Goal: Task Accomplishment & Management: Use online tool/utility

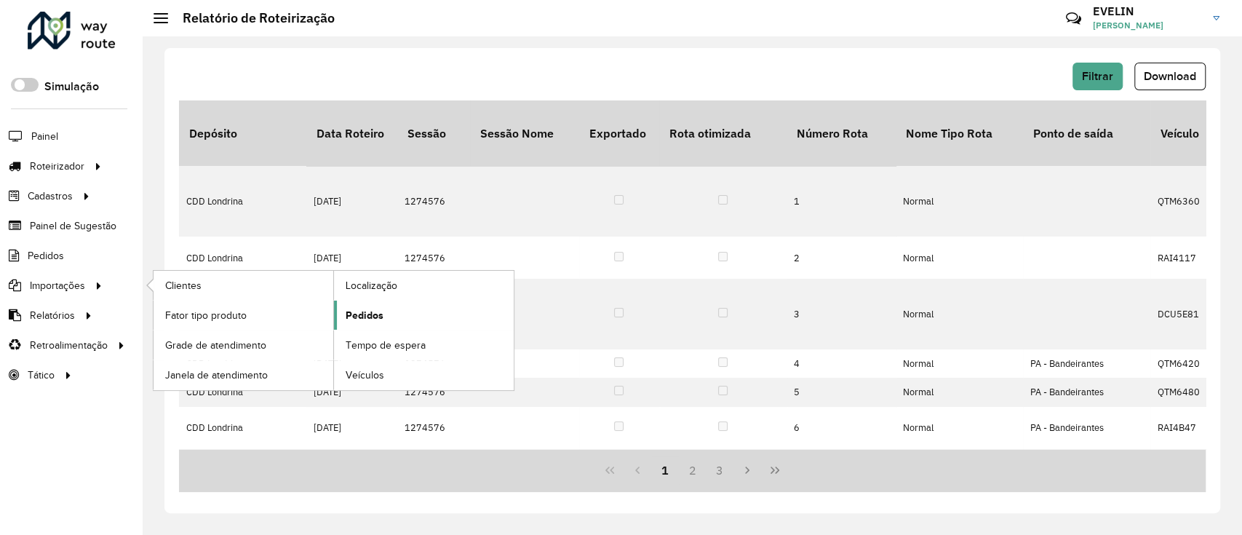
click at [373, 313] on span "Pedidos" at bounding box center [365, 315] width 38 height 15
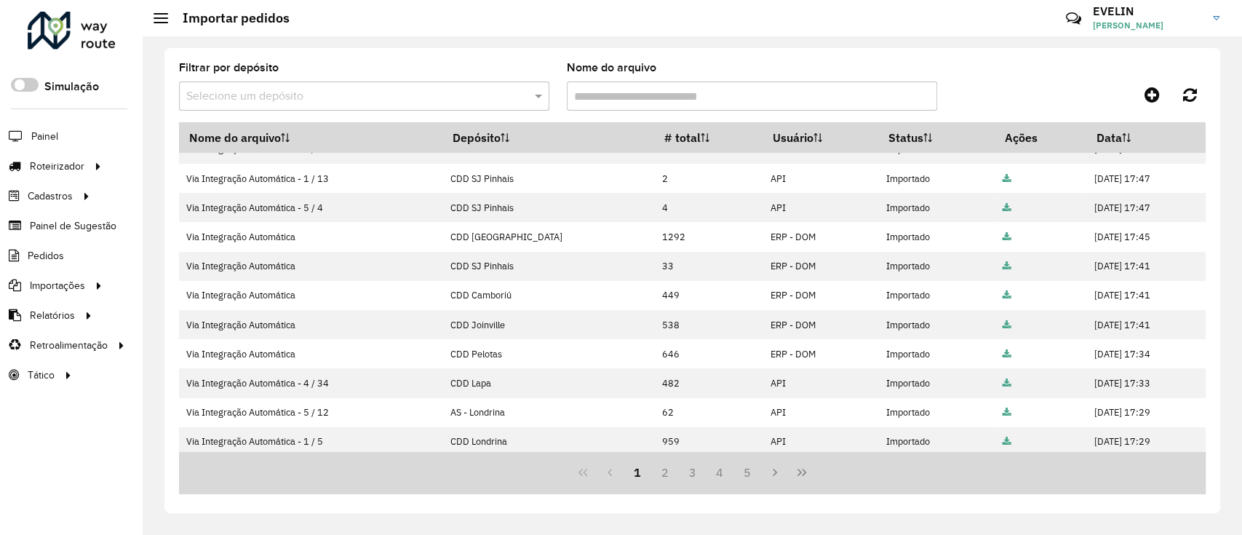
scroll to position [285, 0]
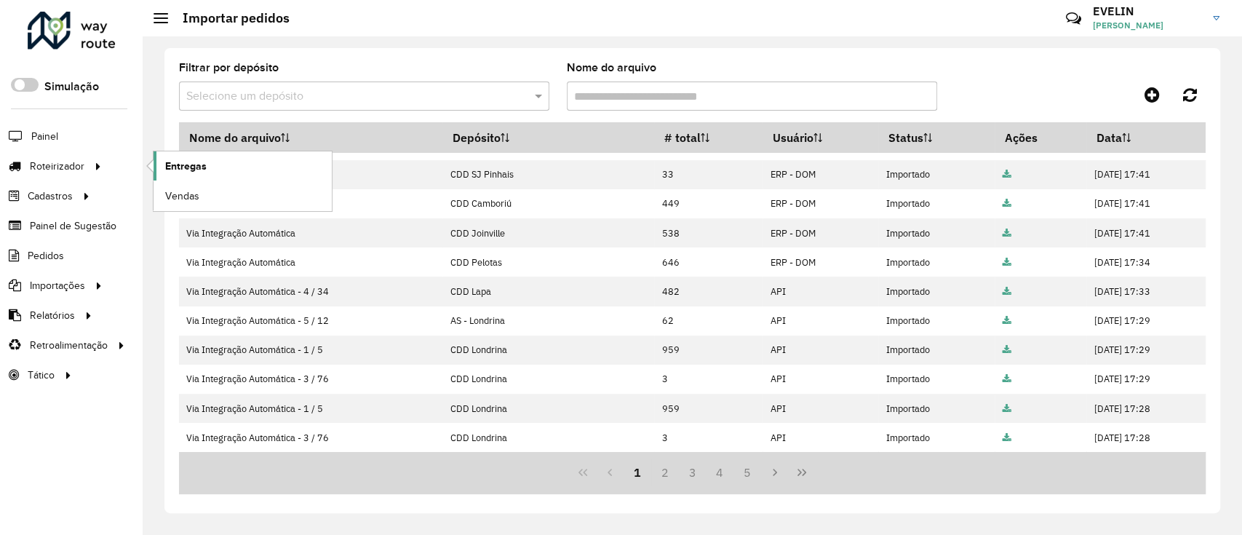
click at [167, 170] on span "Entregas" at bounding box center [185, 166] width 41 height 15
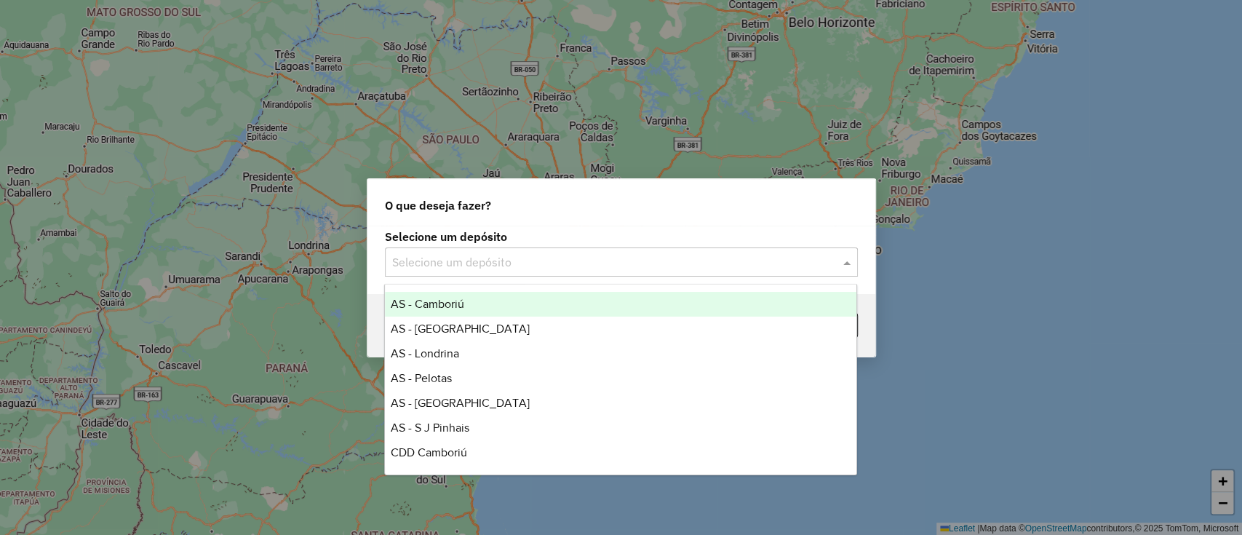
click at [677, 254] on input "text" at bounding box center [606, 262] width 429 height 17
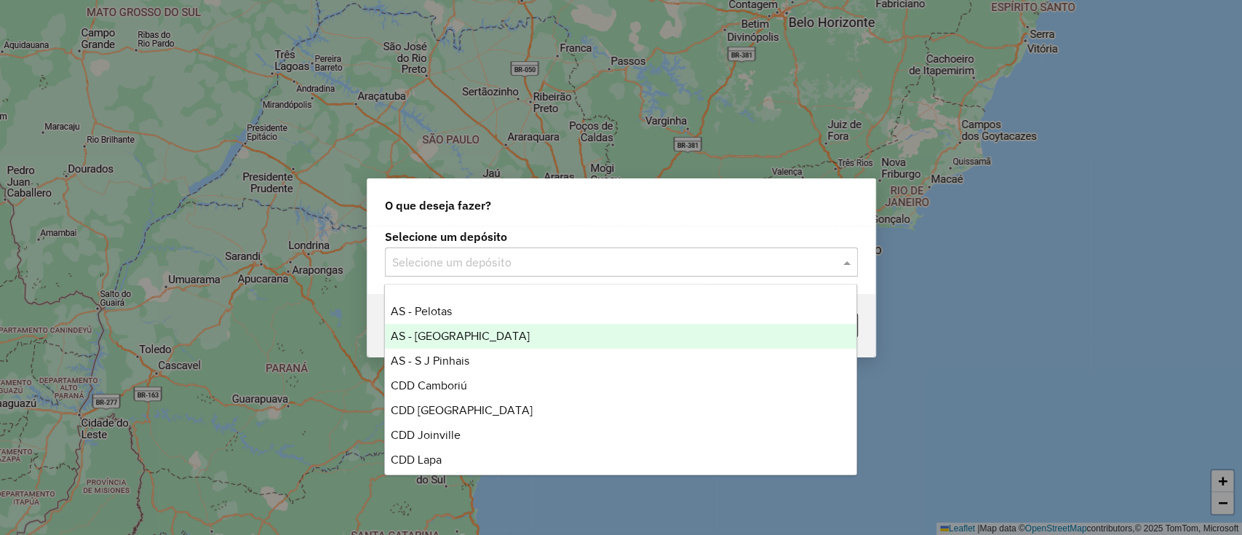
scroll to position [97, 0]
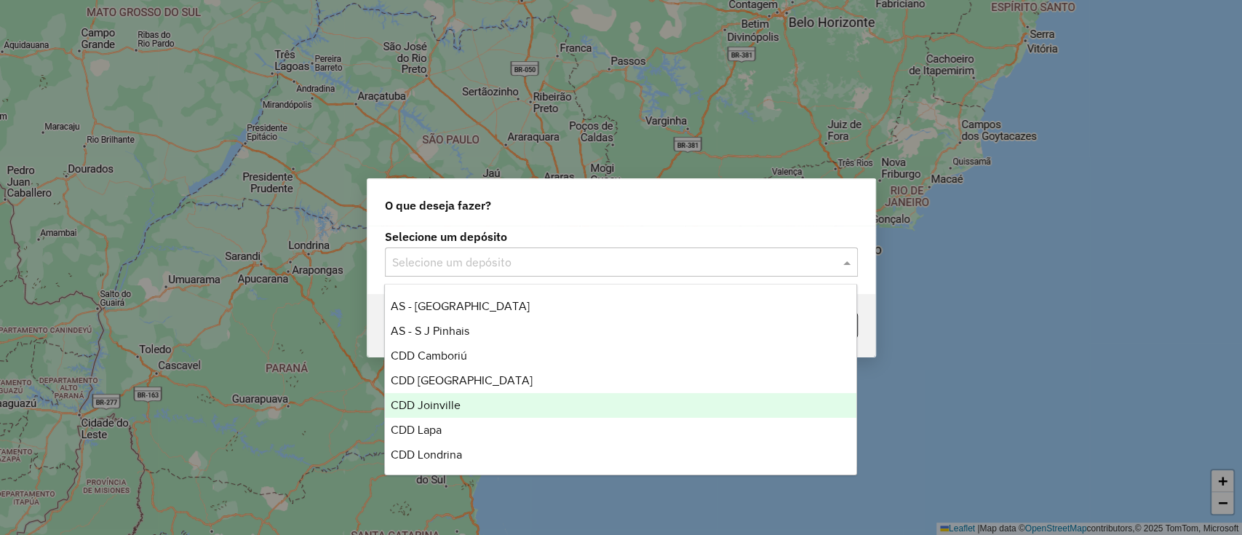
click at [426, 423] on span "CDD Lapa" at bounding box center [416, 429] width 51 height 12
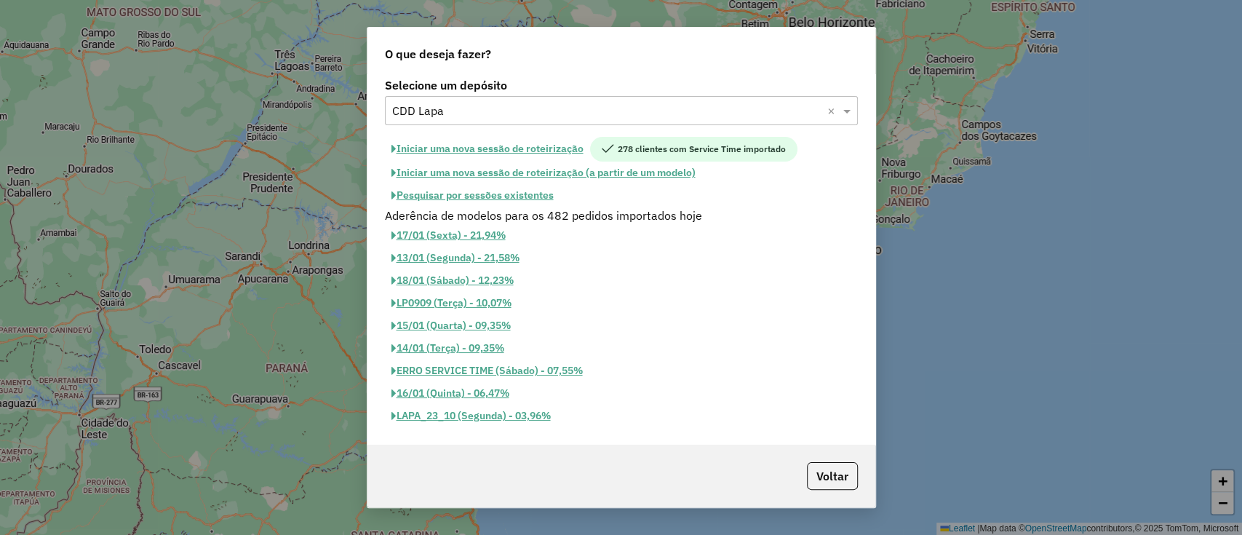
click at [501, 151] on button "Iniciar uma nova sessão de roteirização" at bounding box center [487, 149] width 205 height 25
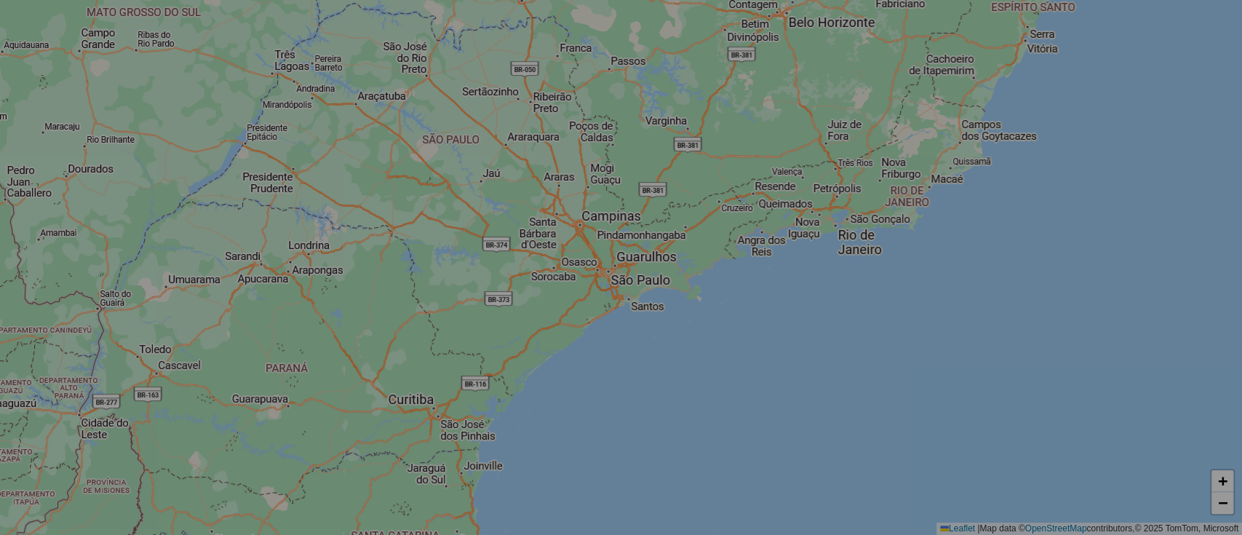
select select "*"
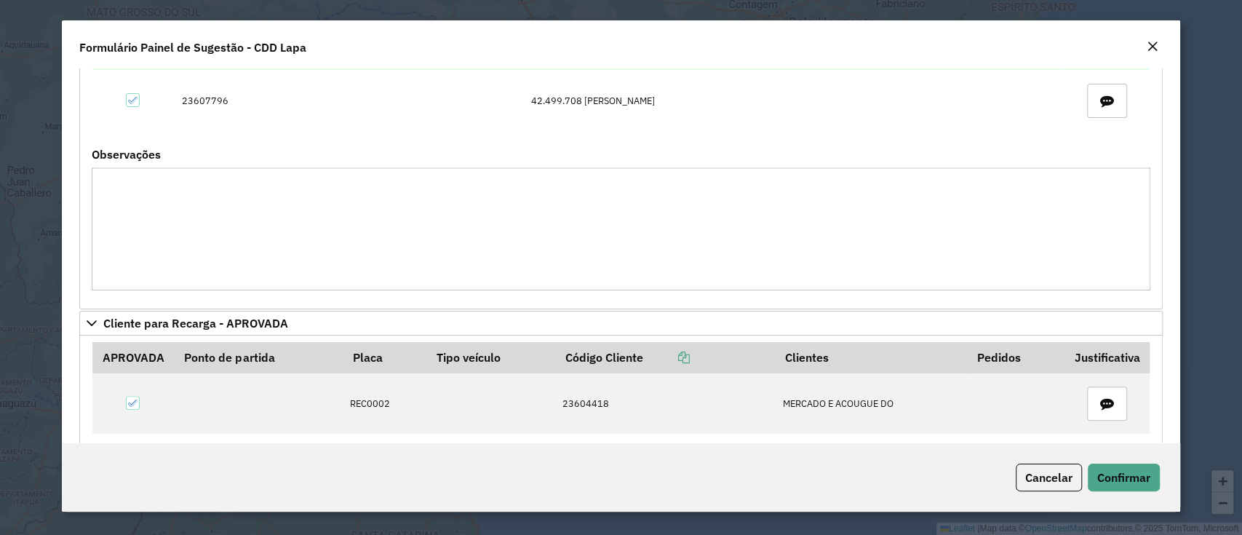
scroll to position [81, 0]
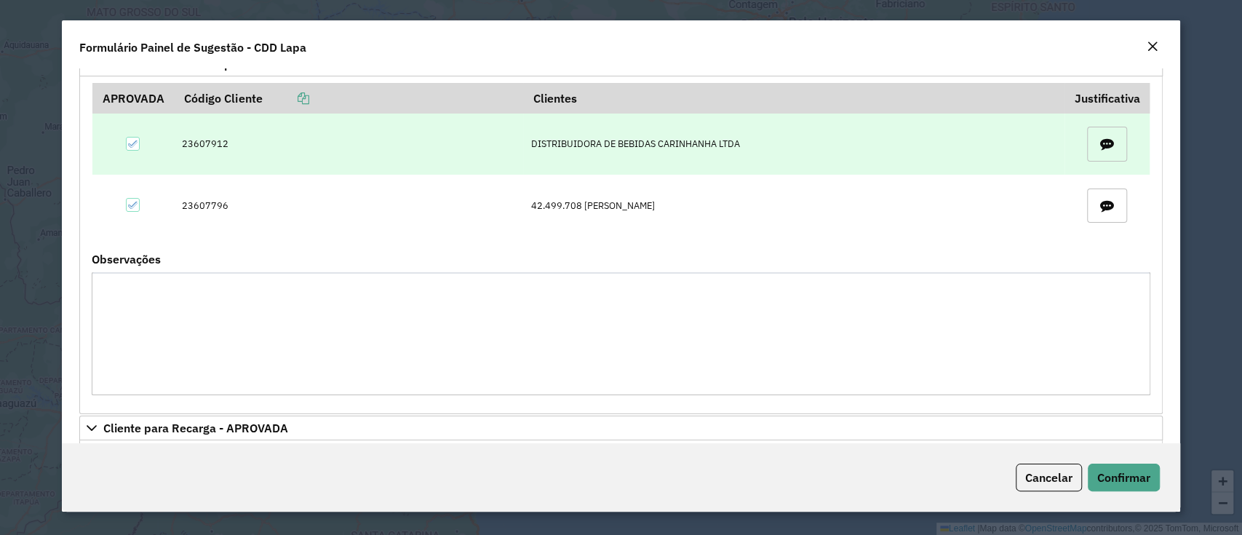
click at [1109, 138] on icon "button" at bounding box center [1107, 145] width 14 height 14
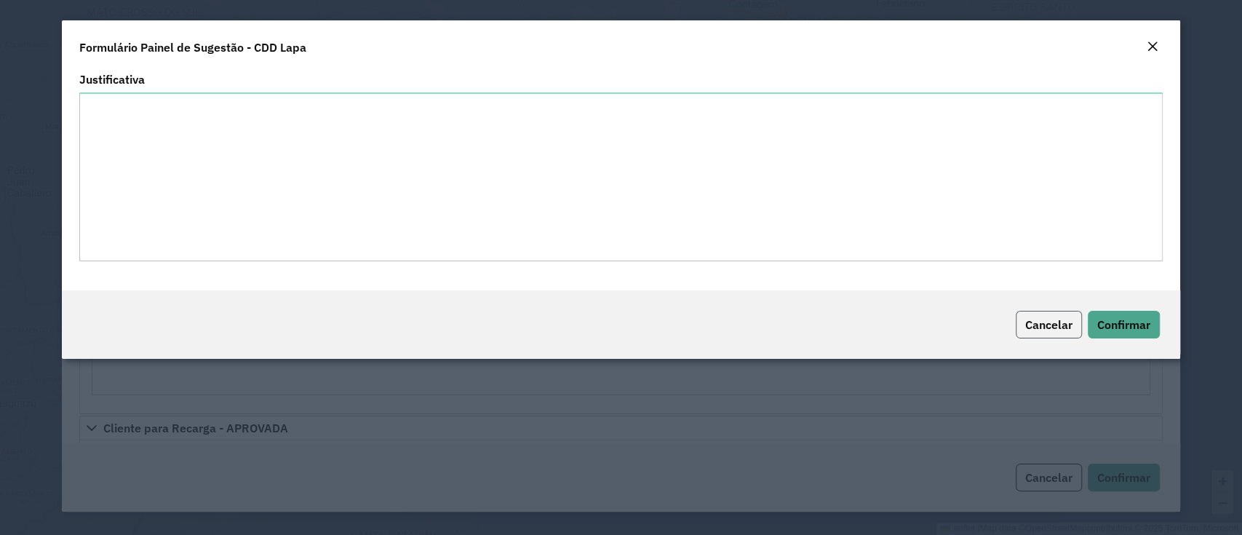
click at [1048, 320] on span "Cancelar" at bounding box center [1048, 324] width 47 height 15
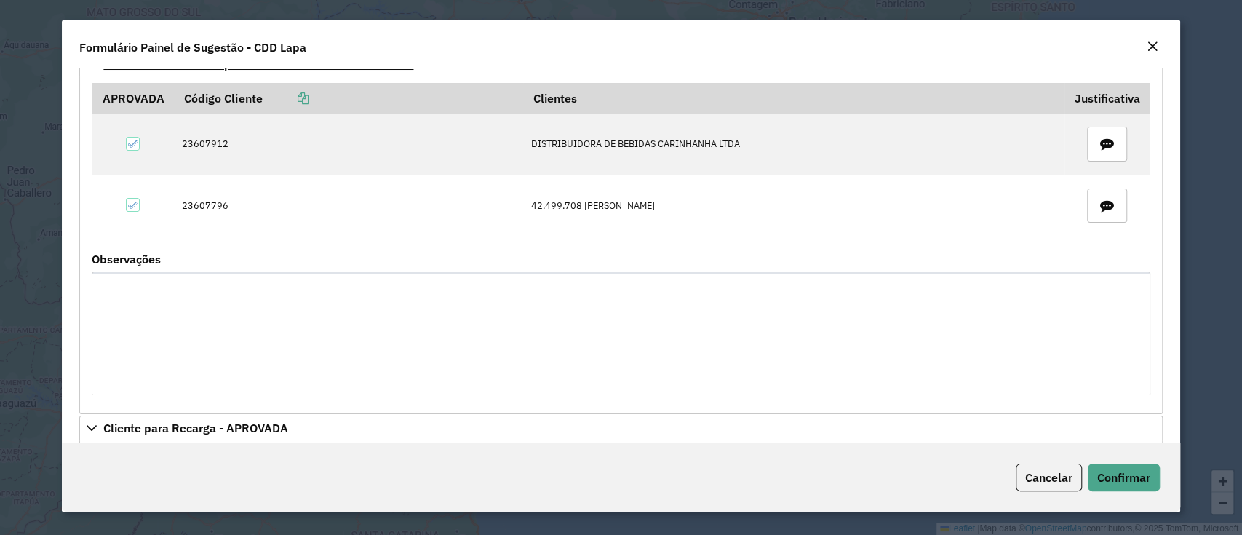
scroll to position [0, 0]
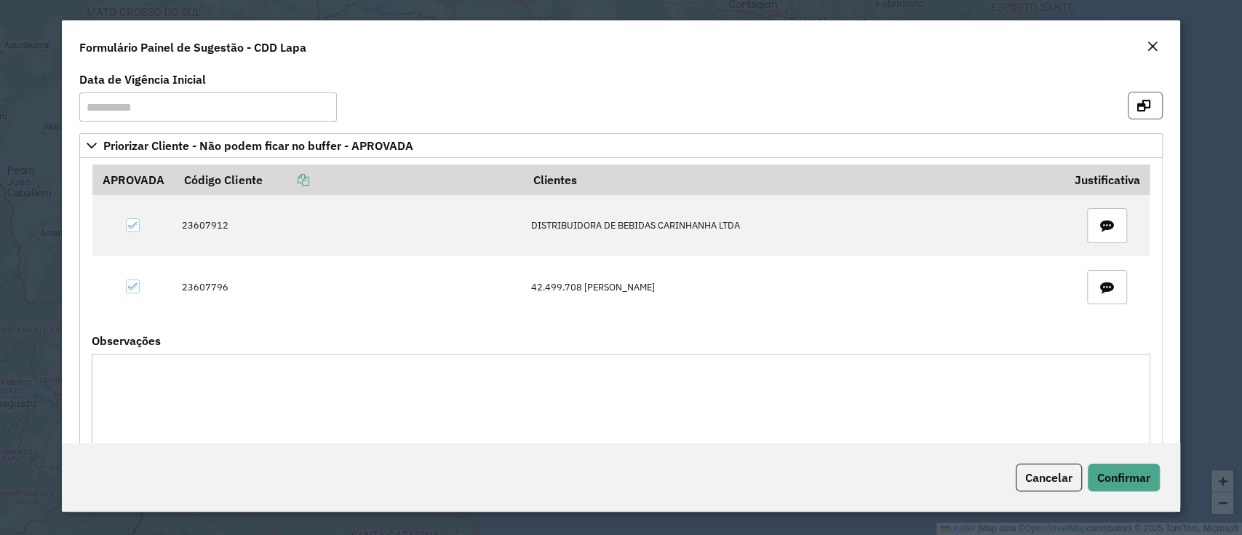
click at [1128, 111] on button "button" at bounding box center [1145, 106] width 35 height 28
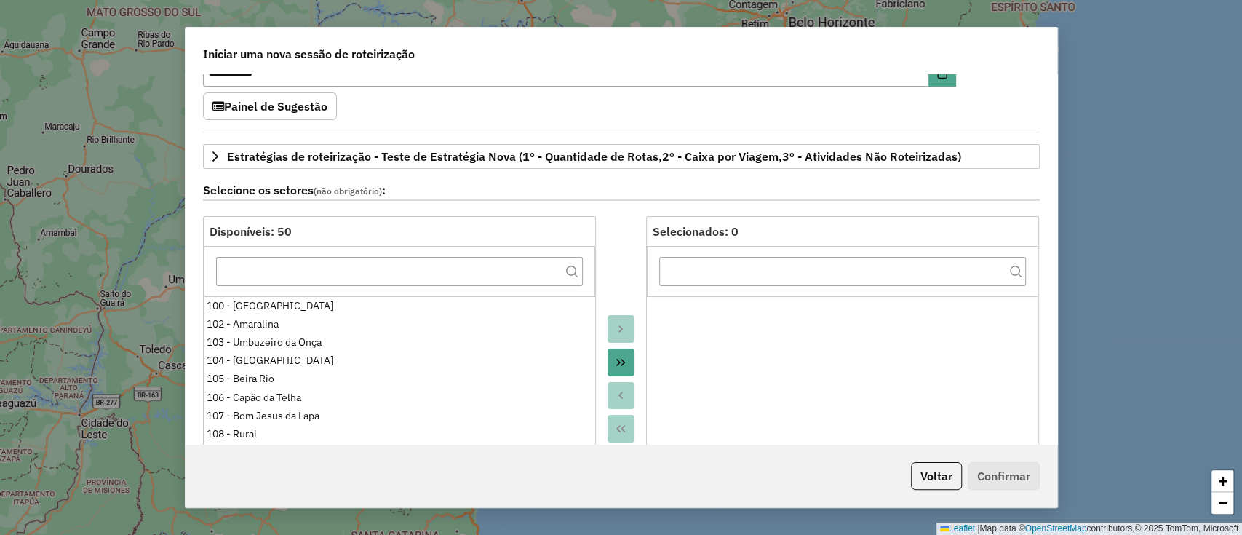
scroll to position [97, 0]
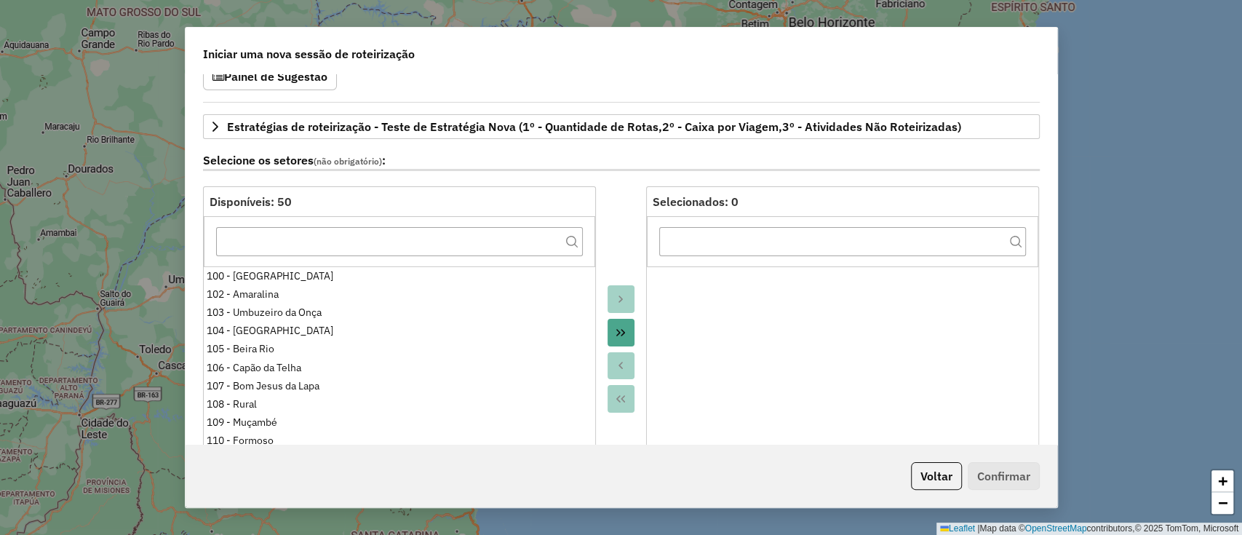
click at [623, 327] on icon "Move All to Target" at bounding box center [621, 333] width 12 height 12
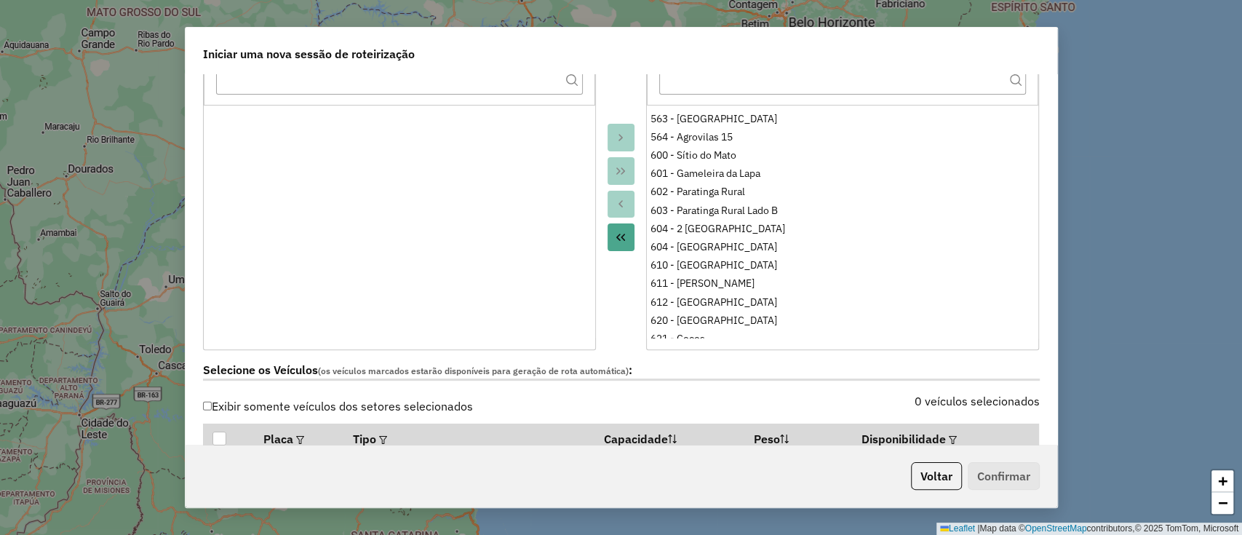
scroll to position [388, 0]
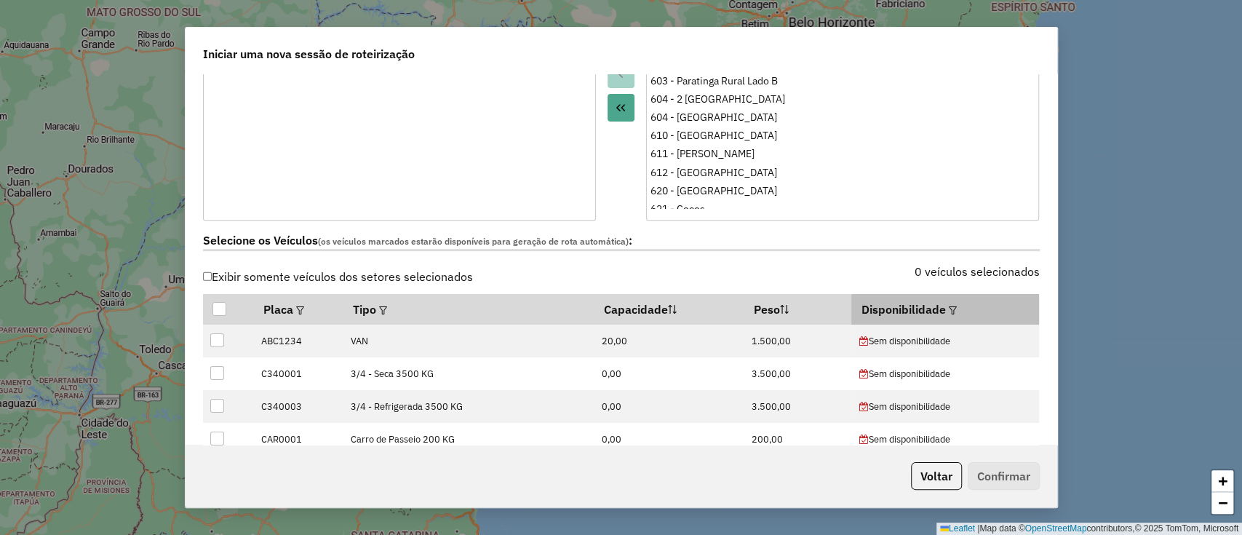
click at [949, 306] on em at bounding box center [953, 310] width 8 height 8
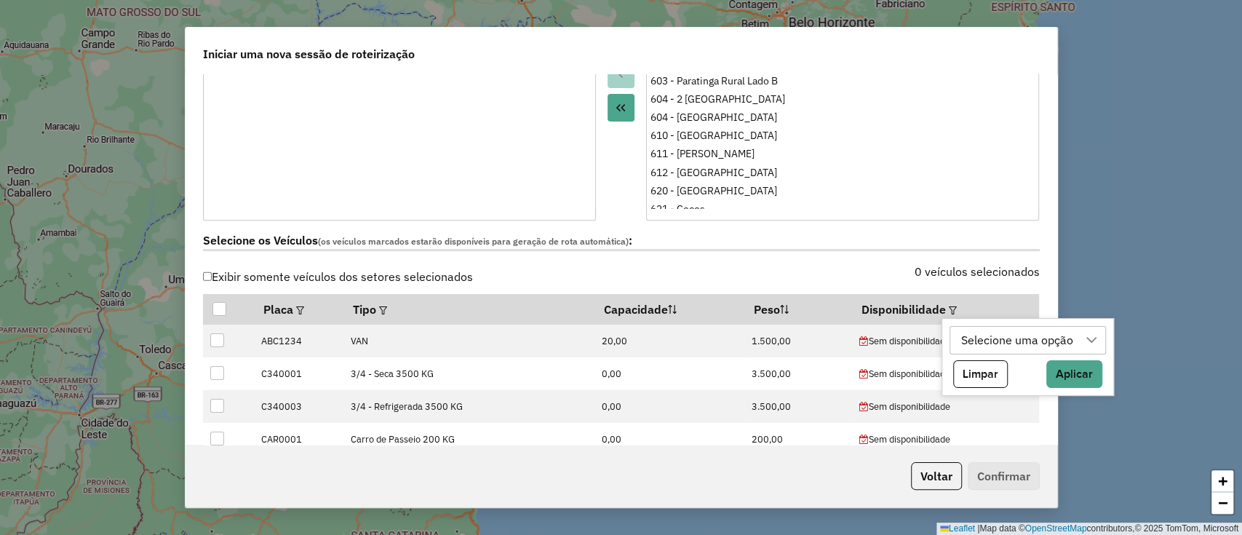
click at [1011, 340] on div "Selecione uma opção" at bounding box center [1017, 341] width 122 height 28
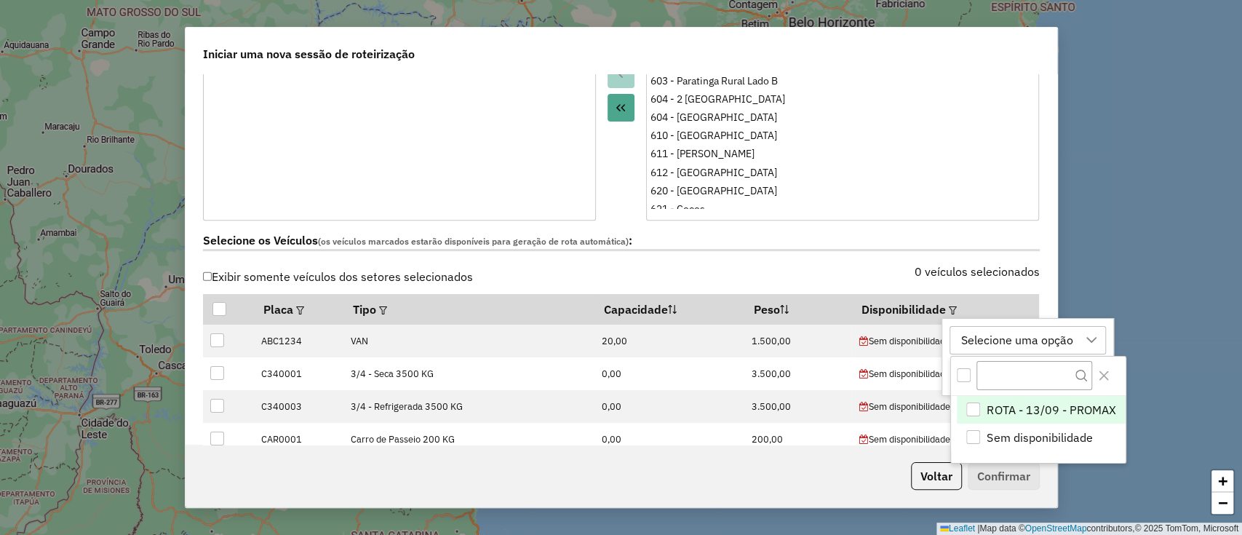
click at [1051, 416] on li "ROTA - 13/09 - PROMAX" at bounding box center [1041, 410] width 169 height 28
click at [1104, 373] on icon "Close" at bounding box center [1104, 376] width 12 height 12
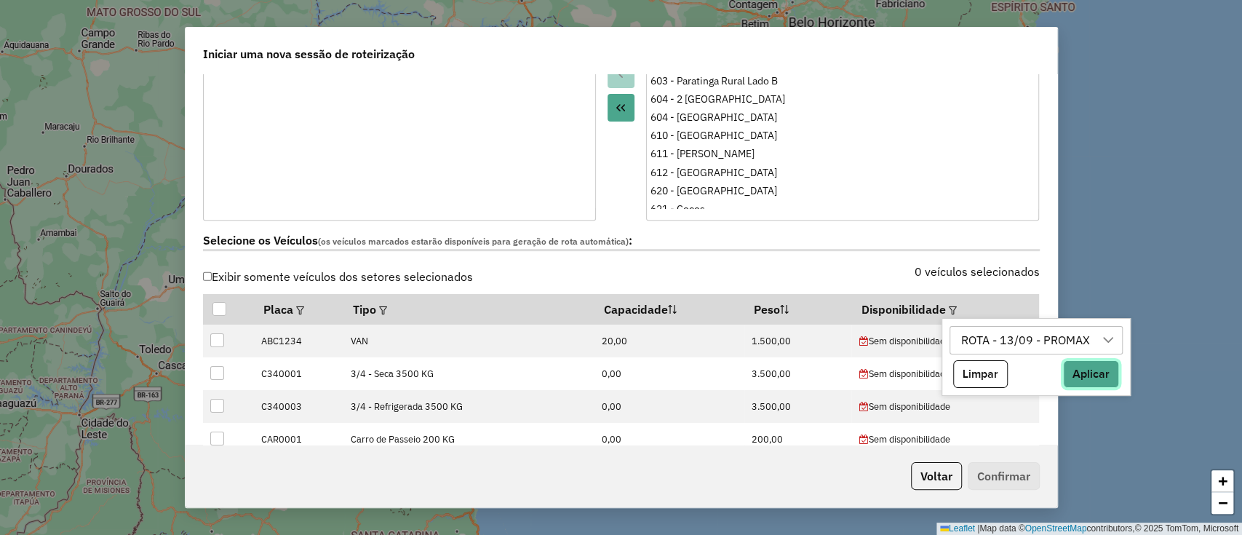
click at [1100, 383] on button "Aplicar" at bounding box center [1091, 374] width 56 height 28
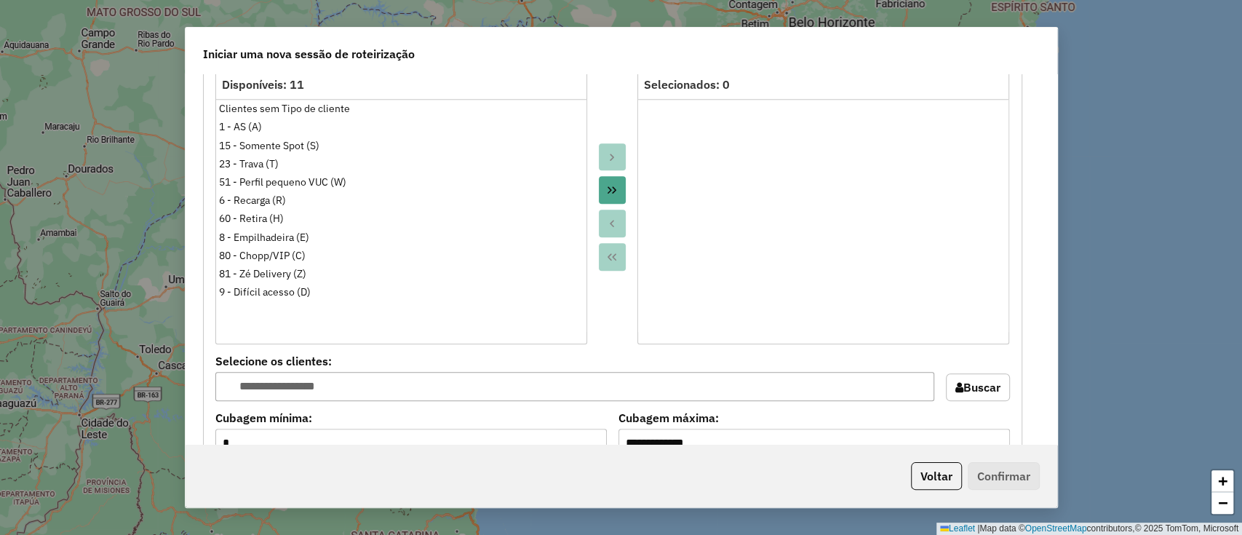
click at [617, 177] on button "Move All to Target" at bounding box center [613, 190] width 28 height 28
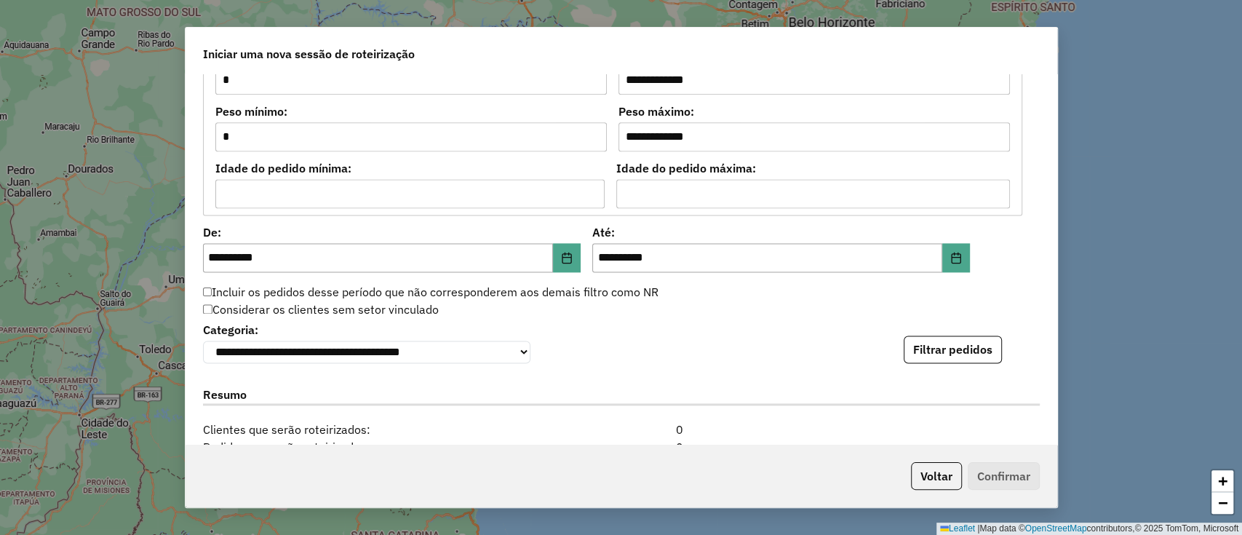
scroll to position [1358, 0]
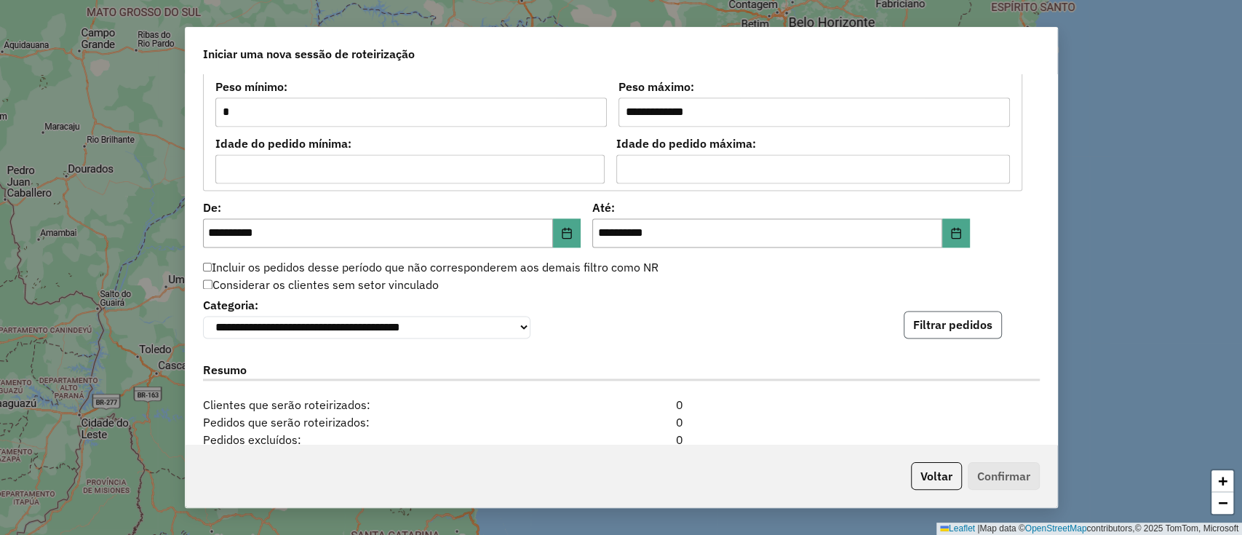
click at [945, 319] on button "Filtrar pedidos" at bounding box center [953, 325] width 98 height 28
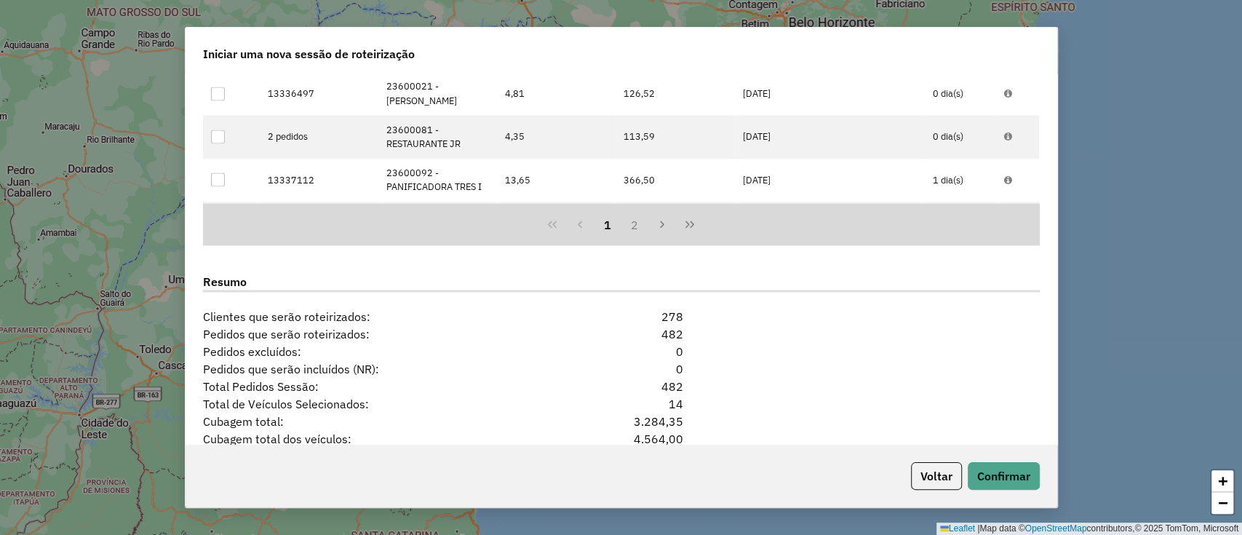
scroll to position [1898, 0]
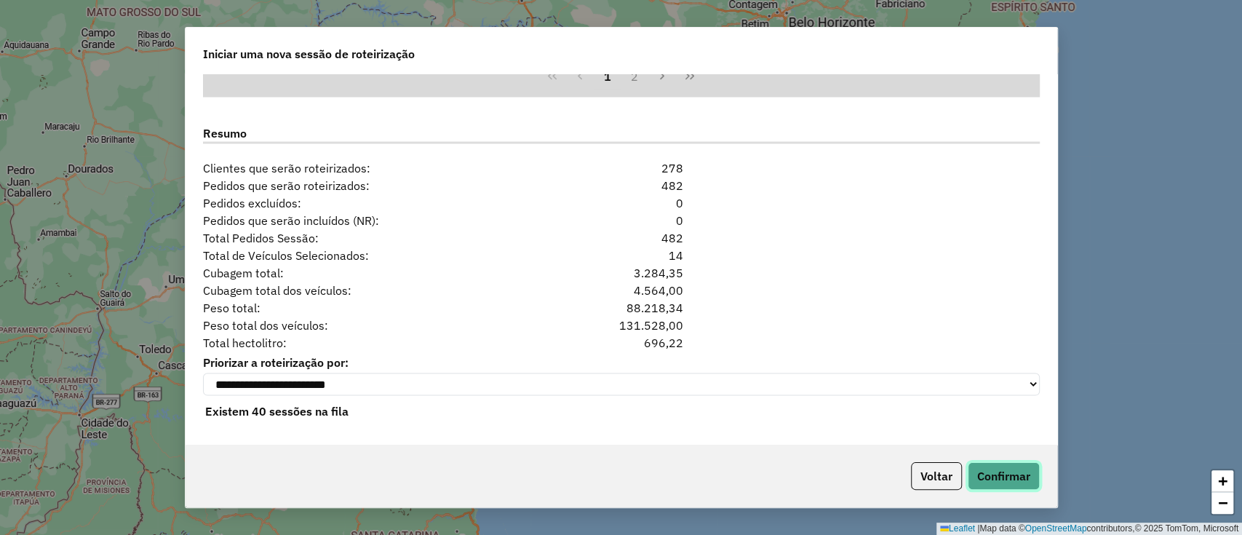
click at [992, 471] on button "Confirmar" at bounding box center [1004, 476] width 72 height 28
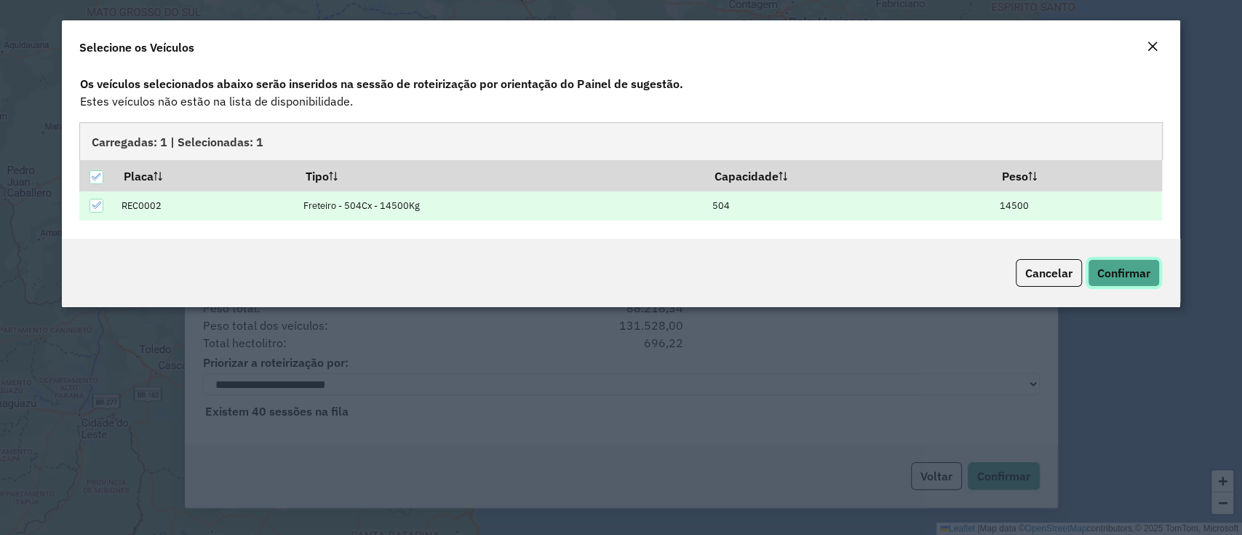
click at [1134, 276] on span "Confirmar" at bounding box center [1123, 273] width 53 height 15
